Goal: Navigation & Orientation: Find specific page/section

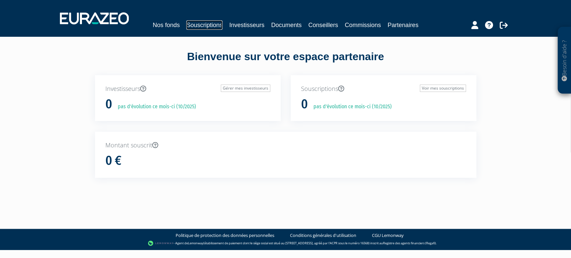
click at [211, 26] on link "Souscriptions" at bounding box center [204, 24] width 36 height 9
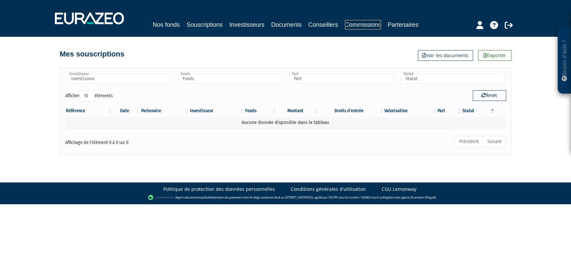
click at [356, 26] on link "Commissions" at bounding box center [363, 24] width 36 height 9
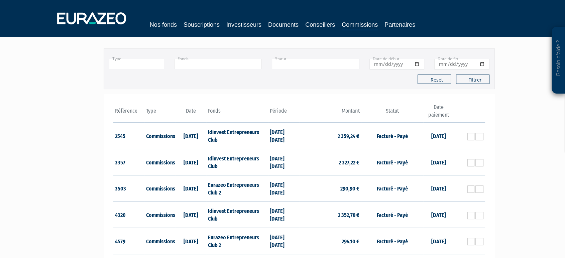
scroll to position [38, 0]
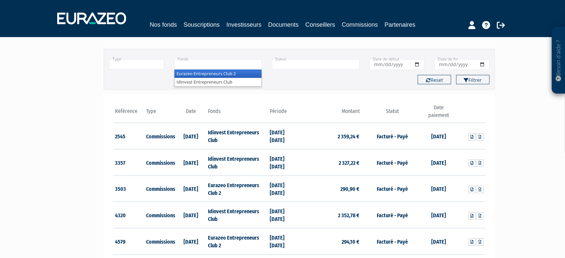
click at [228, 70] on input "text" at bounding box center [218, 64] width 88 height 10
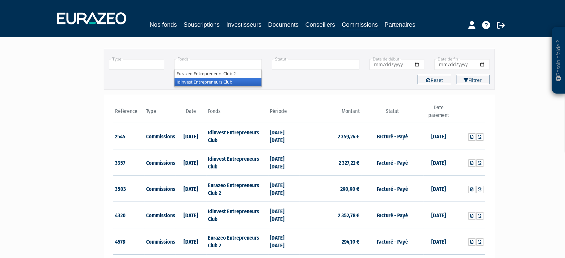
click at [224, 85] on li "Idinvest Entrepreneurs Club" at bounding box center [218, 82] width 87 height 8
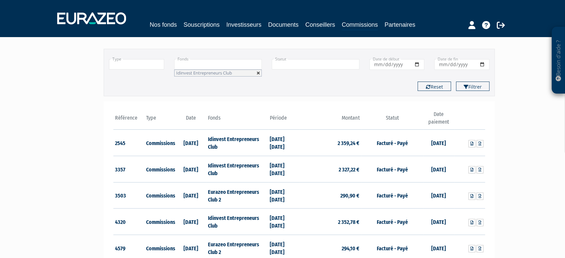
click at [259, 75] on link at bounding box center [259, 73] width 4 height 4
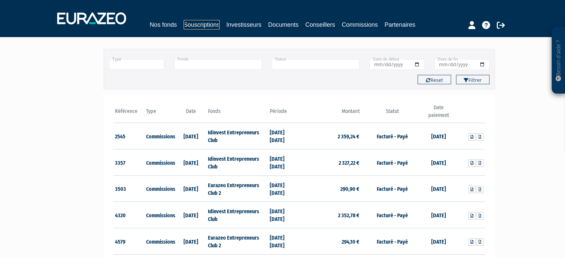
type input "+"
click at [219, 20] on link "Souscriptions" at bounding box center [202, 24] width 36 height 9
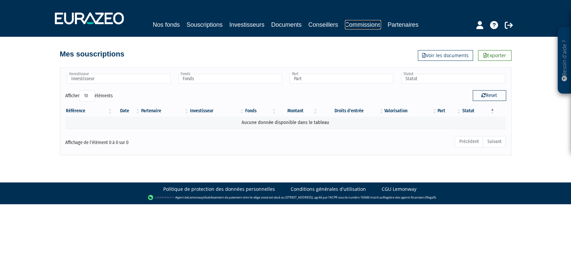
click at [371, 27] on link "Commissions" at bounding box center [363, 24] width 36 height 9
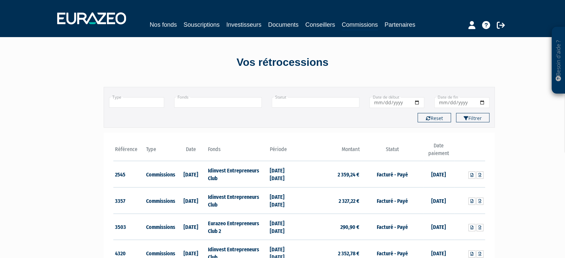
click at [278, 70] on div "Vos rétrocessions" at bounding box center [282, 62] width 381 height 15
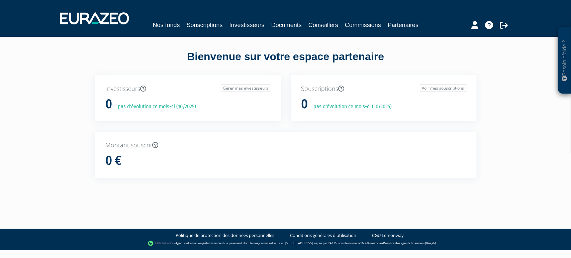
click at [229, 19] on div "Nos fonds Souscriptions Investisseurs Documents Conseillers Commissions Partena…" at bounding box center [285, 18] width 461 height 25
click at [222, 21] on link "Souscriptions" at bounding box center [204, 24] width 36 height 9
